Goal: Information Seeking & Learning: Learn about a topic

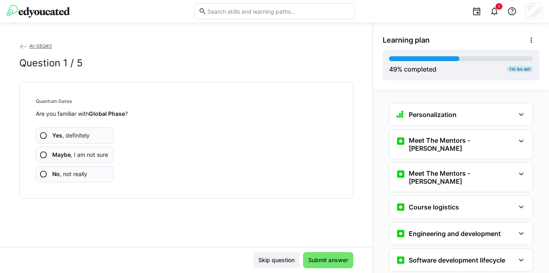
scroll to position [933, 0]
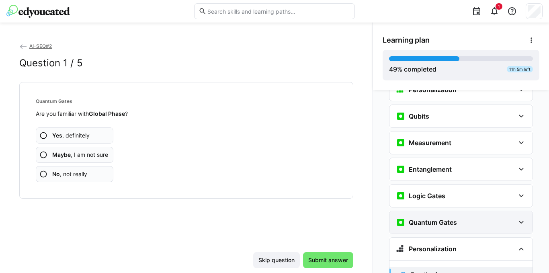
click at [493, 218] on div "Quantum Gates" at bounding box center [455, 223] width 119 height 10
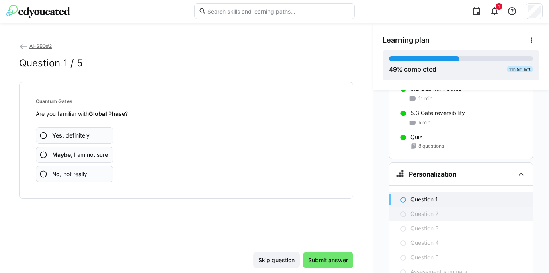
scroll to position [1094, 0]
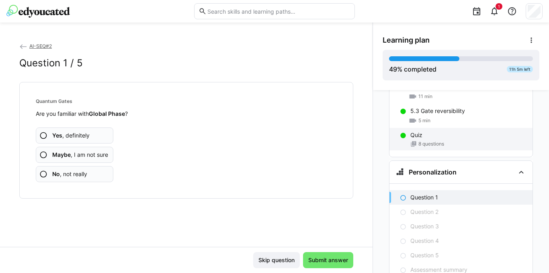
click at [423, 131] on div "Quiz" at bounding box center [469, 135] width 116 height 8
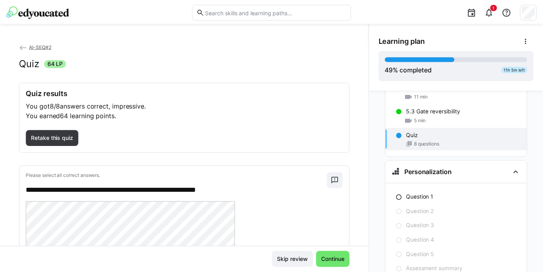
scroll to position [1041, 0]
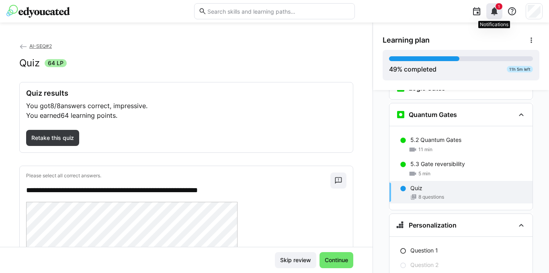
click at [494, 8] on eds-icon at bounding box center [495, 11] width 10 height 10
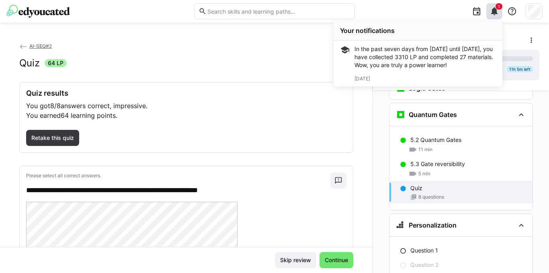
click at [359, 104] on div "**********" at bounding box center [186, 144] width 373 height 205
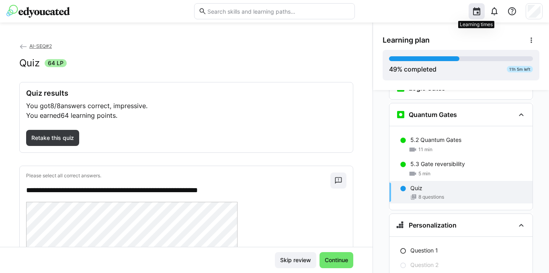
click at [477, 13] on eds-icon at bounding box center [477, 11] width 10 height 10
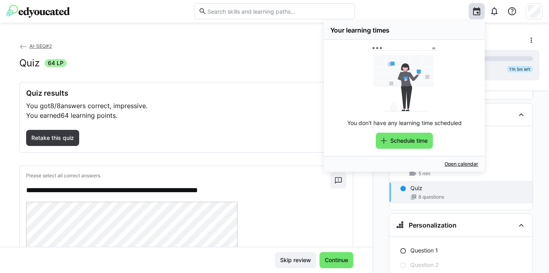
click at [268, 51] on div "AI-SEQ#2 Quiz 64 LP" at bounding box center [186, 62] width 334 height 40
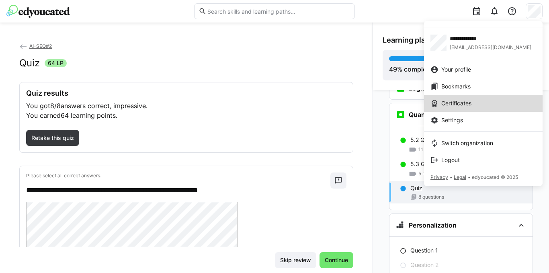
click at [481, 103] on div "Certificates" at bounding box center [484, 103] width 106 height 8
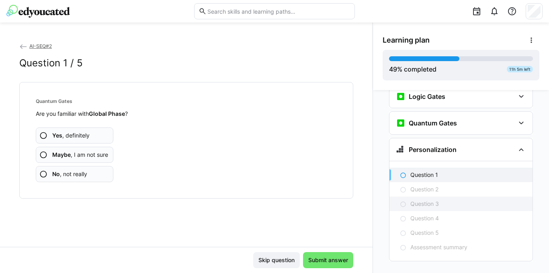
scroll to position [1033, 0]
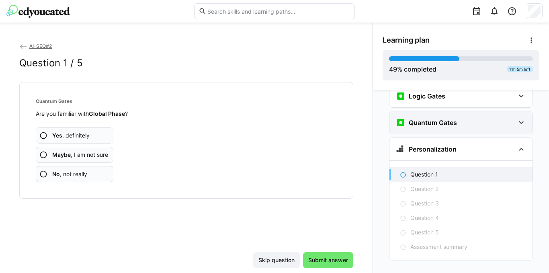
click at [440, 119] on h3 "Quantum Gates" at bounding box center [433, 123] width 48 height 8
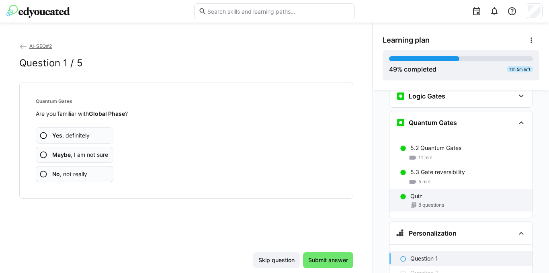
click at [423, 192] on div "Quiz" at bounding box center [469, 196] width 116 height 8
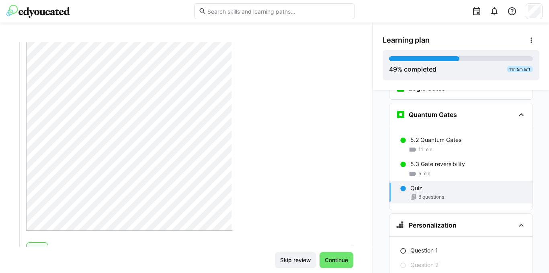
scroll to position [1861, 0]
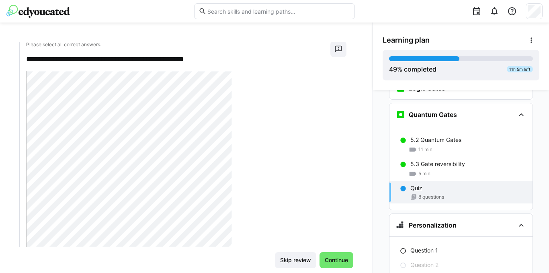
click at [236, 74] on div at bounding box center [186, 172] width 321 height 202
click at [237, 50] on div "**********" at bounding box center [178, 52] width 304 height 23
click at [146, 35] on div "**********" at bounding box center [186, 148] width 373 height 251
click at [100, 31] on div "**********" at bounding box center [186, 148] width 373 height 251
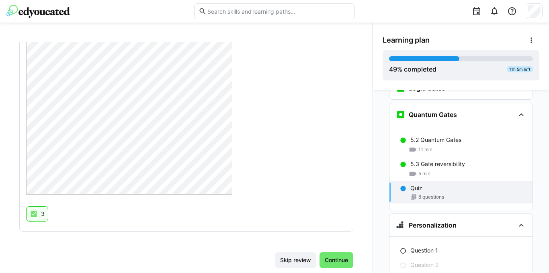
scroll to position [1942, 0]
click at [331, 257] on span "Continue" at bounding box center [337, 260] width 26 height 8
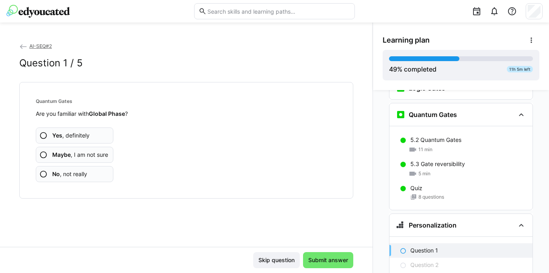
scroll to position [1117, 0]
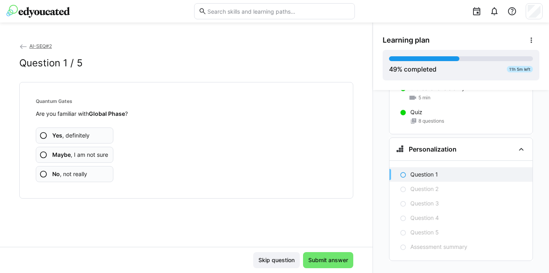
click at [45, 155] on eds-icon at bounding box center [43, 155] width 8 height 8
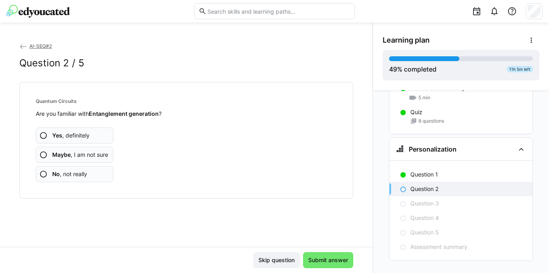
click at [42, 151] on eds-icon at bounding box center [43, 155] width 8 height 8
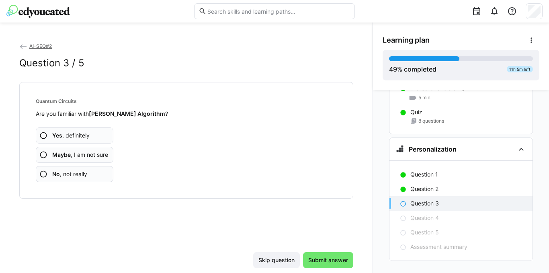
click at [45, 155] on eds-icon at bounding box center [43, 155] width 8 height 8
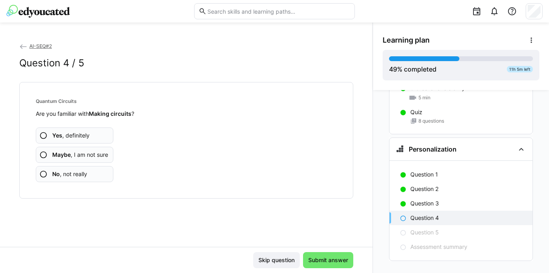
click at [41, 156] on eds-icon at bounding box center [43, 155] width 8 height 8
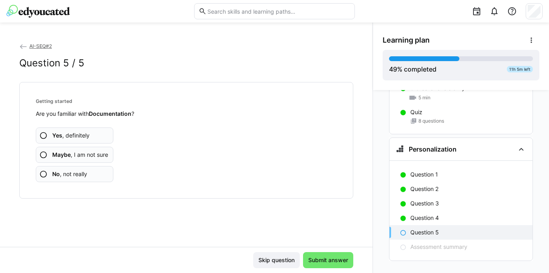
click at [38, 153] on app-assessment-question-radio "Maybe , I am not sure" at bounding box center [75, 155] width 78 height 16
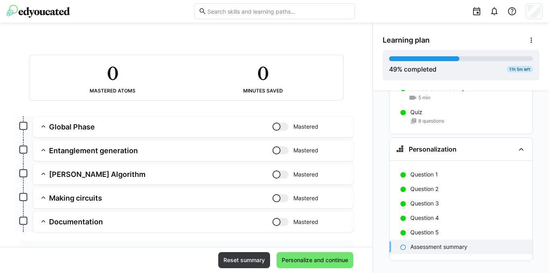
scroll to position [79, 0]
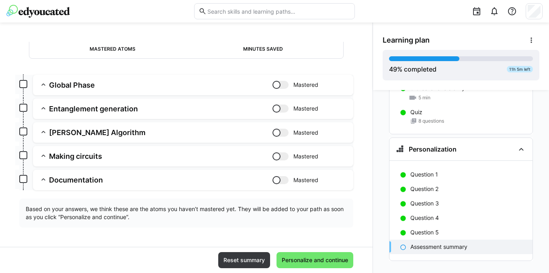
click at [40, 181] on eds-icon at bounding box center [43, 179] width 8 height 8
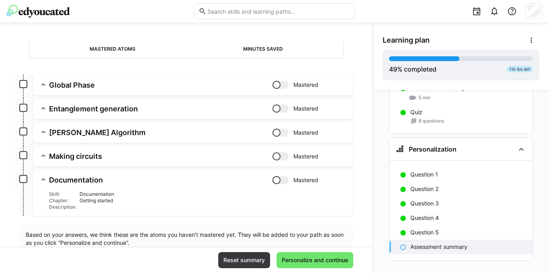
click at [45, 156] on eds-icon at bounding box center [43, 156] width 8 height 8
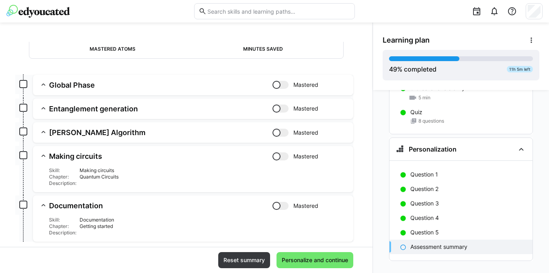
click at [45, 156] on eds-icon at bounding box center [43, 156] width 8 height 8
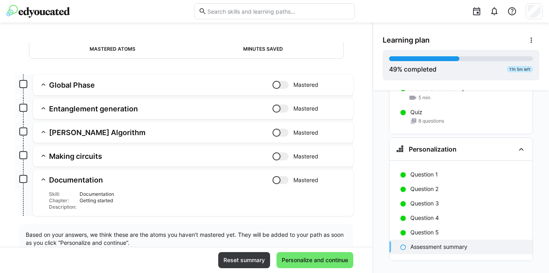
click at [43, 132] on eds-icon at bounding box center [43, 132] width 8 height 8
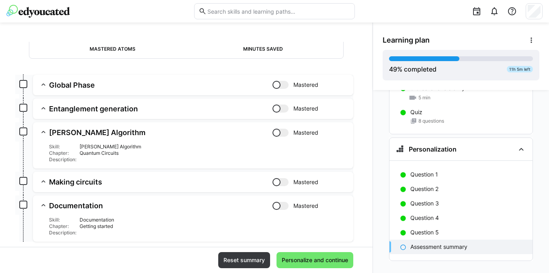
click at [41, 105] on eds-icon at bounding box center [43, 108] width 8 height 8
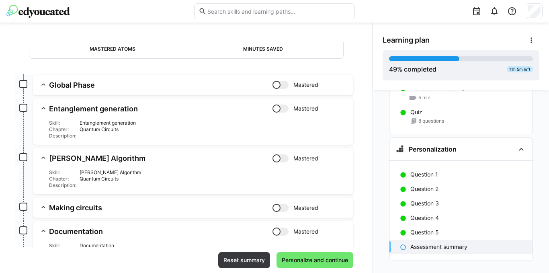
click at [41, 86] on eds-icon at bounding box center [43, 84] width 8 height 8
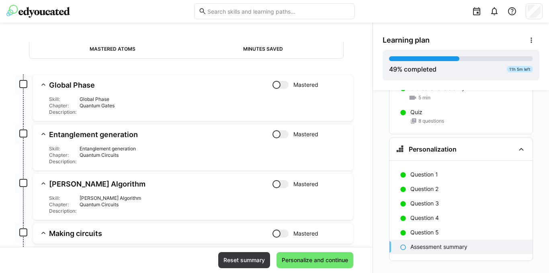
click at [41, 86] on eds-icon at bounding box center [43, 84] width 8 height 8
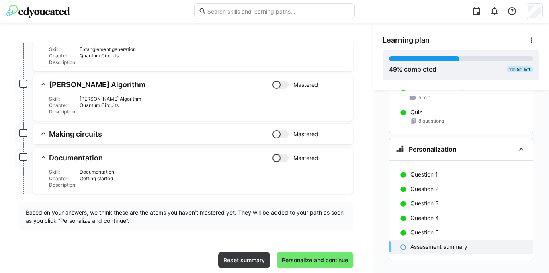
scroll to position [156, 0]
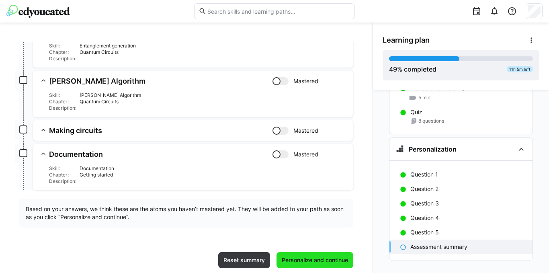
click at [317, 257] on span "Personalize and continue" at bounding box center [315, 260] width 69 height 8
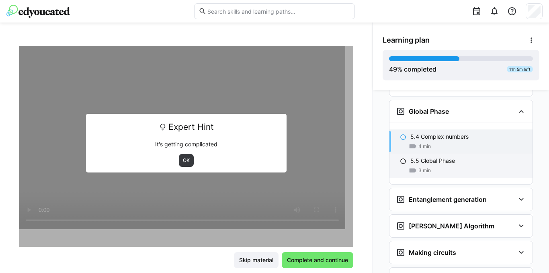
scroll to position [1221, 0]
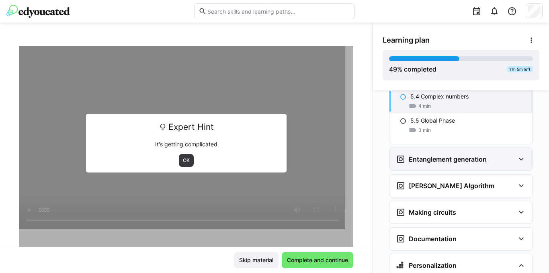
click at [466, 151] on div "Entanglement generation" at bounding box center [461, 159] width 143 height 23
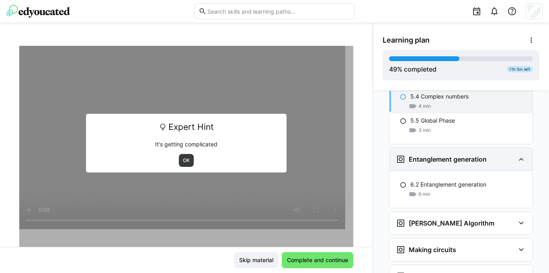
click at [462, 155] on h3 "Entanglement generation" at bounding box center [448, 159] width 78 height 8
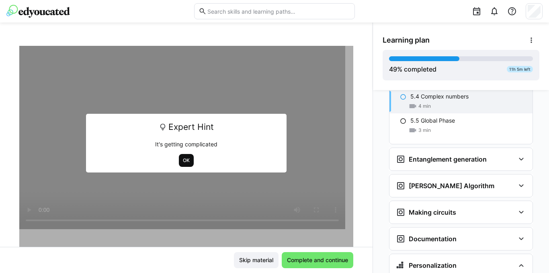
click at [181, 157] on span "OK" at bounding box center [186, 160] width 15 height 13
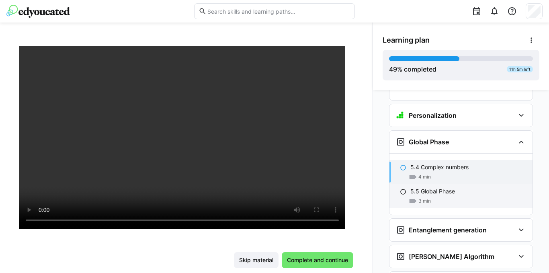
scroll to position [1141, 0]
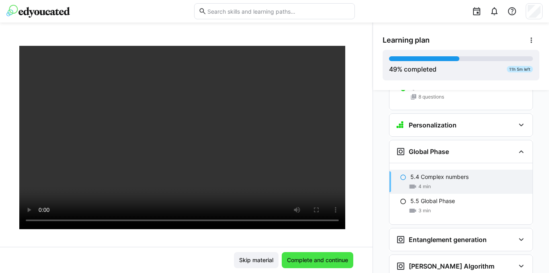
click at [316, 256] on span "Complete and continue" at bounding box center [318, 260] width 64 height 8
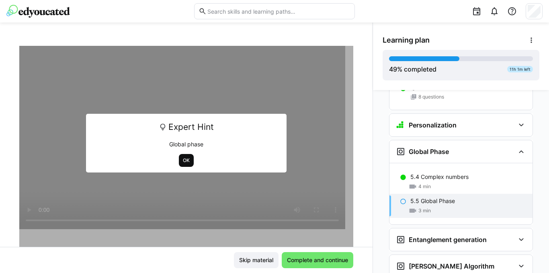
click at [183, 158] on span "OK" at bounding box center [186, 160] width 8 height 6
